Goal: Navigation & Orientation: Find specific page/section

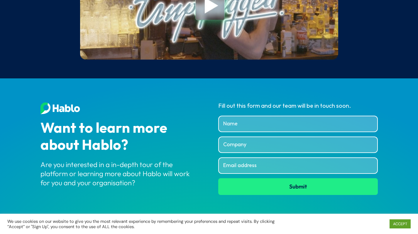
scroll to position [2253, 0]
click at [57, 111] on img at bounding box center [60, 108] width 40 height 12
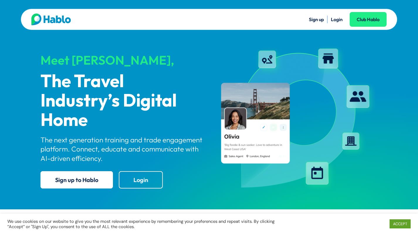
scroll to position [0, 0]
click at [44, 27] on div "Sign up Login Club Hablo" at bounding box center [209, 19] width 376 height 21
click at [45, 22] on img at bounding box center [51, 19] width 40 height 12
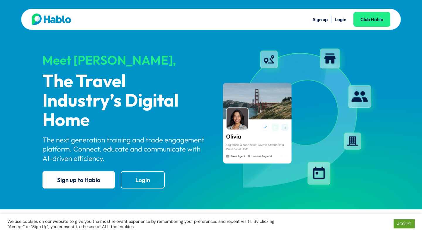
click at [63, 21] on img at bounding box center [52, 19] width 40 height 12
